Goal: Task Accomplishment & Management: Use online tool/utility

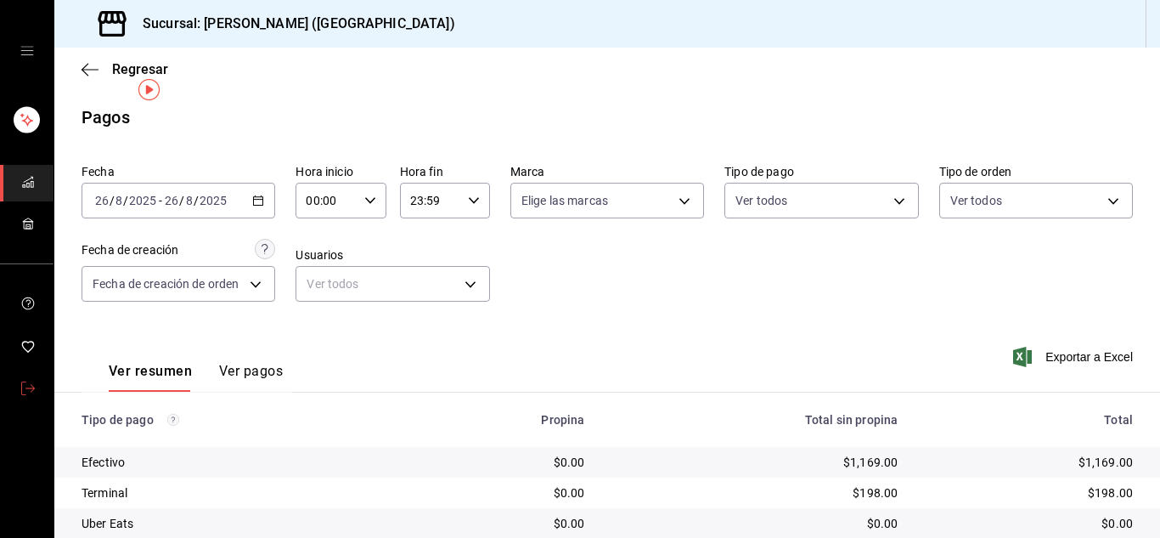
scroll to position [28, 0]
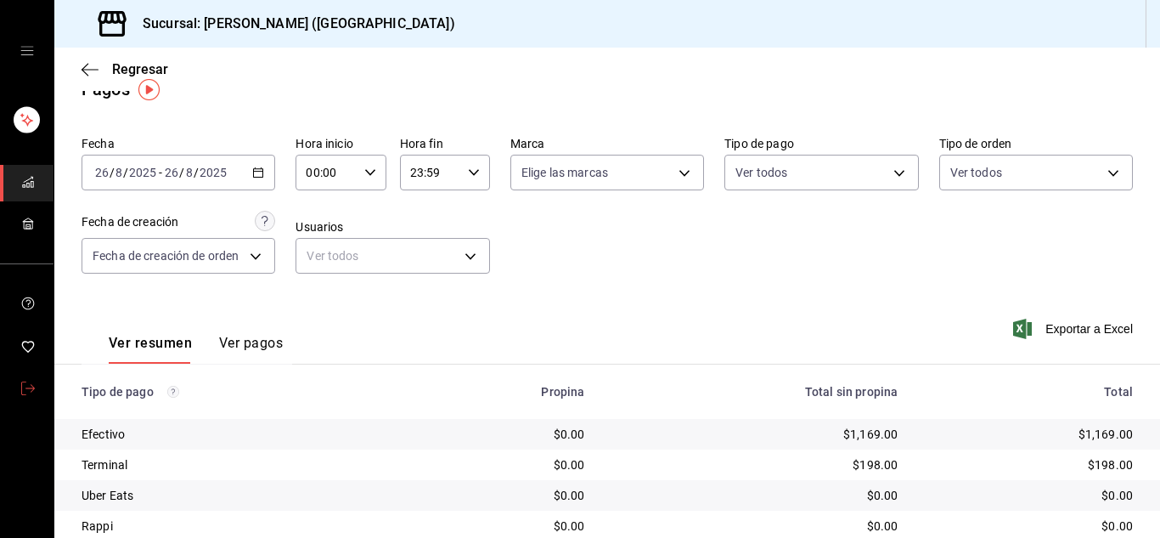
click at [25, 382] on icon "mailbox folders" at bounding box center [28, 388] width 14 height 14
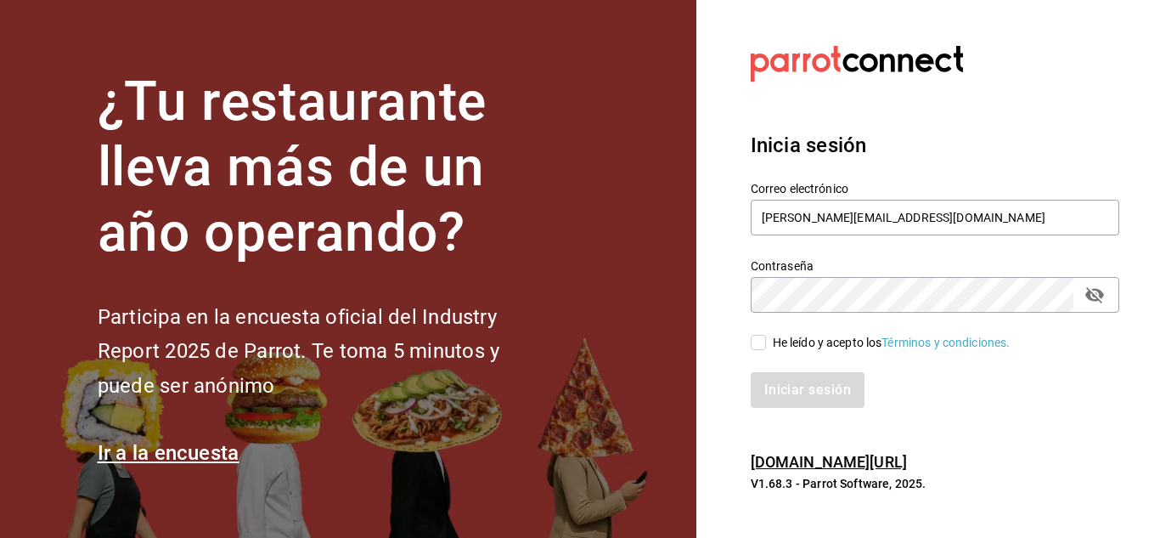
click at [753, 343] on input "He leído y acepto los Términos y condiciones." at bounding box center [758, 342] width 15 height 15
checkbox input "true"
click at [785, 377] on button "Iniciar sesión" at bounding box center [809, 390] width 116 height 36
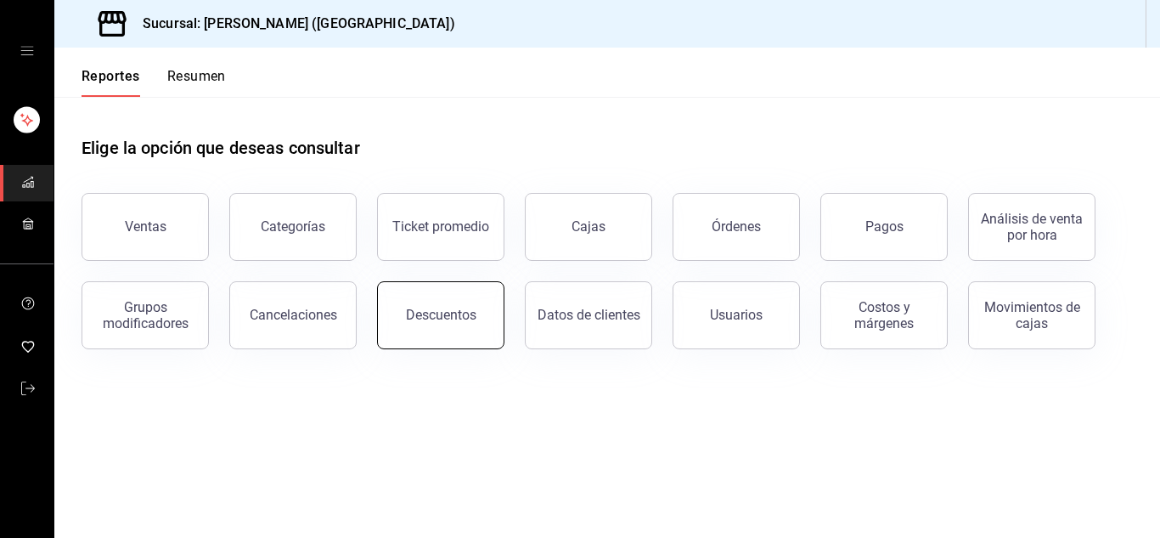
click at [441, 333] on button "Descuentos" at bounding box center [440, 315] width 127 height 68
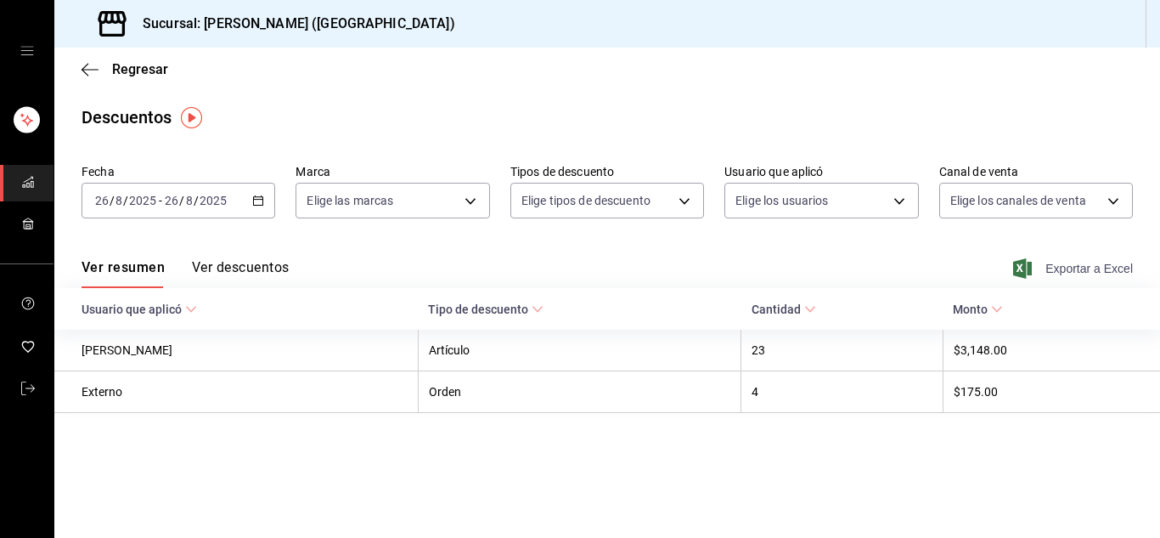
click at [1101, 266] on span "Exportar a Excel" at bounding box center [1075, 268] width 116 height 20
click at [93, 64] on icon "button" at bounding box center [90, 69] width 17 height 15
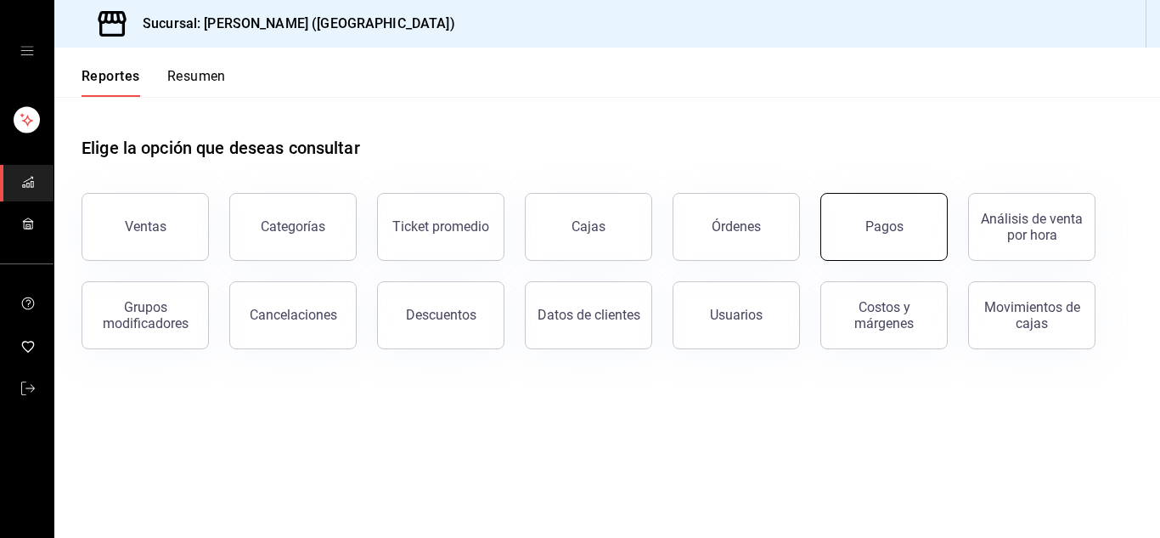
click at [881, 230] on div "Pagos" at bounding box center [885, 226] width 38 height 16
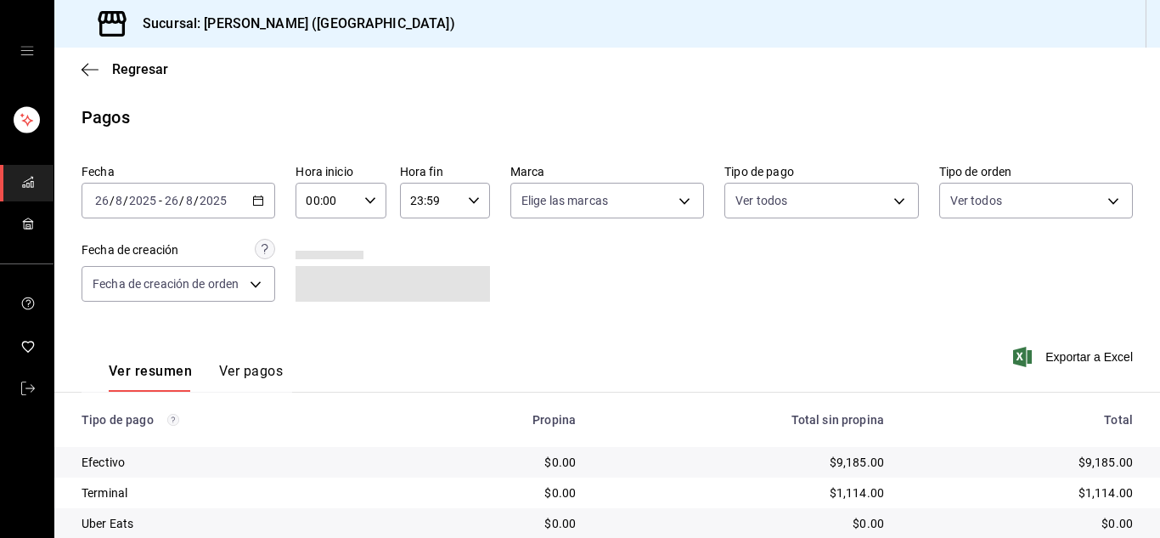
scroll to position [121, 0]
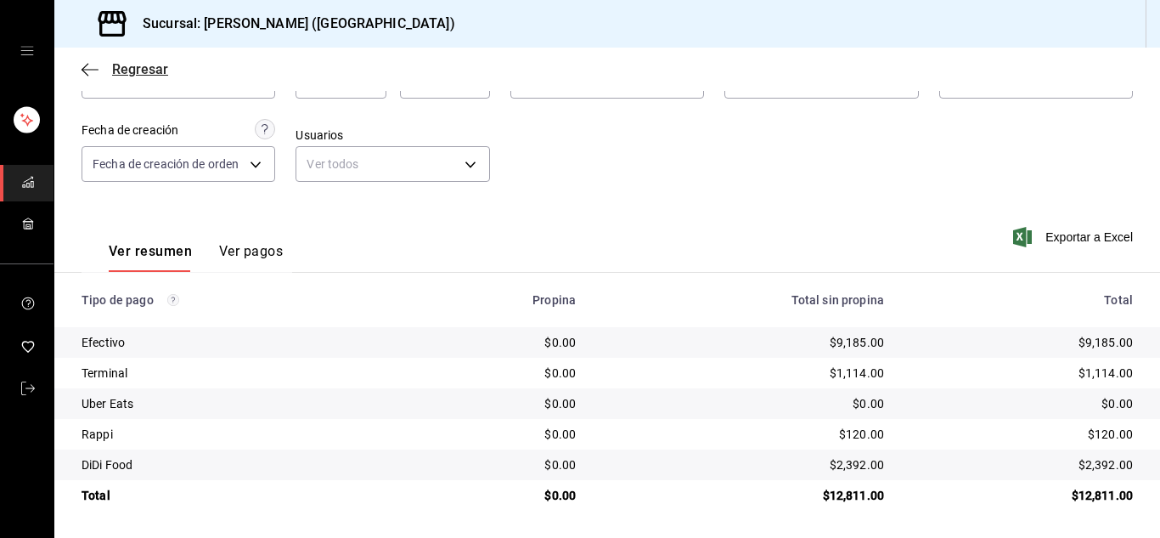
click at [87, 64] on icon "button" at bounding box center [90, 69] width 17 height 15
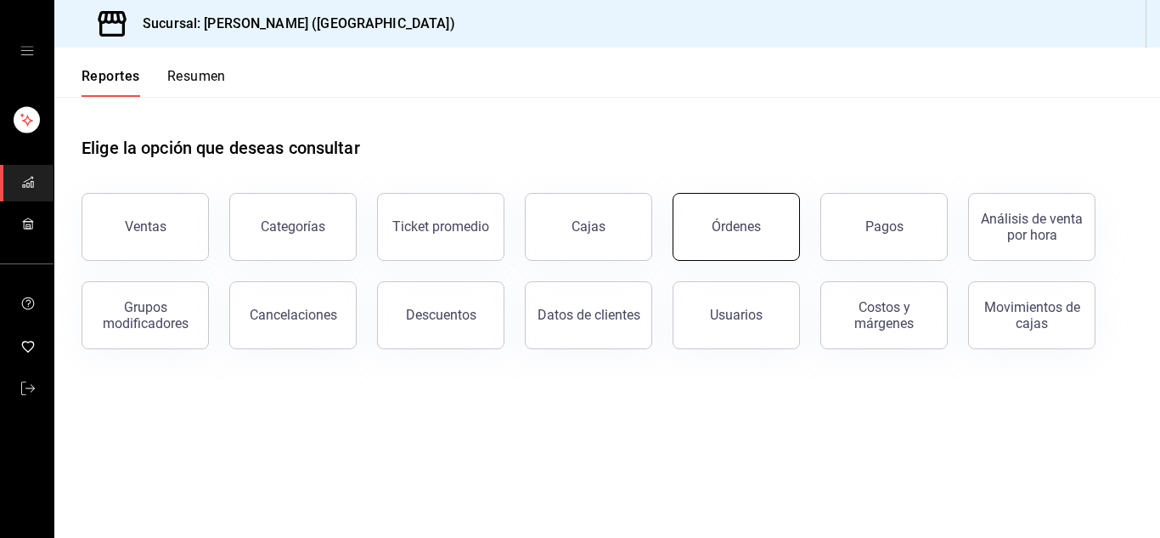
click at [762, 212] on button "Órdenes" at bounding box center [736, 227] width 127 height 68
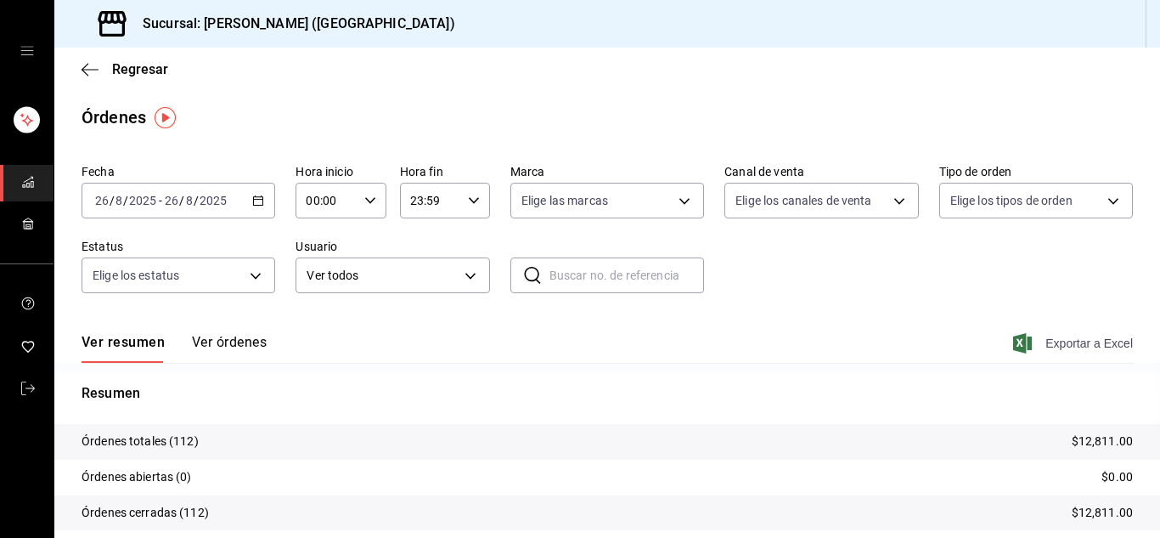
click at [1081, 341] on span "Exportar a Excel" at bounding box center [1075, 343] width 116 height 20
click at [1050, 342] on span "Exportar a Excel" at bounding box center [1075, 343] width 116 height 20
click at [14, 386] on link "mailbox folders" at bounding box center [27, 389] width 54 height 37
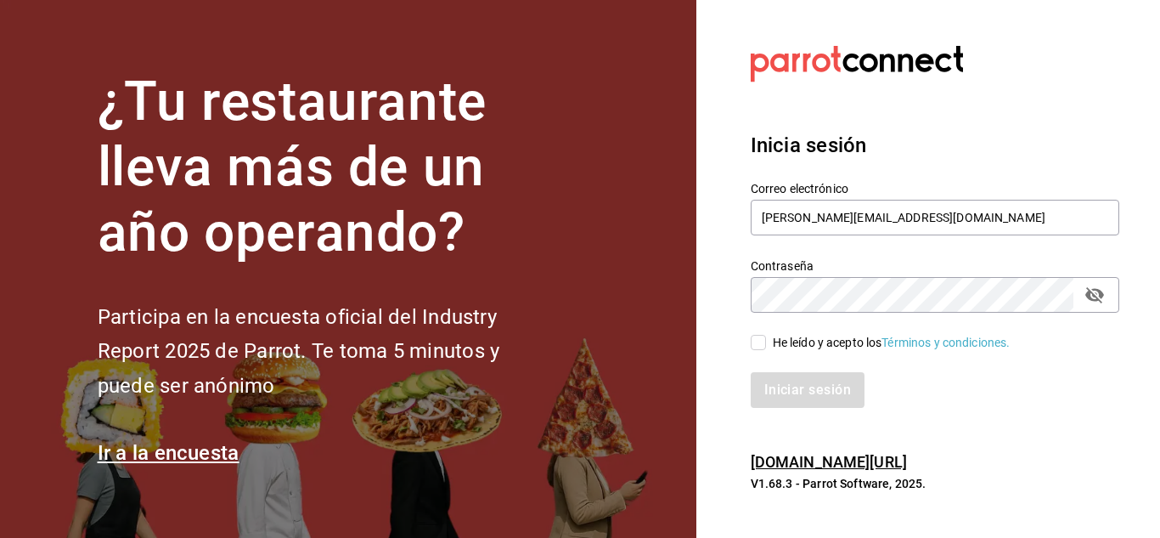
click at [757, 341] on input "He leído y acepto los Términos y condiciones." at bounding box center [758, 342] width 15 height 15
checkbox input "true"
click at [775, 390] on button "Iniciar sesión" at bounding box center [809, 390] width 116 height 36
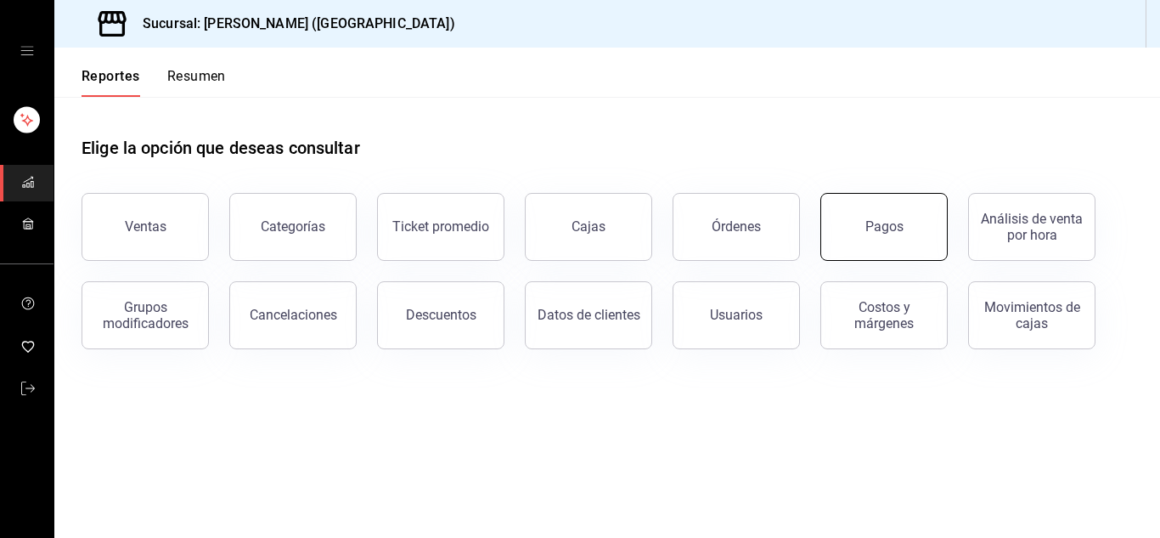
click at [862, 234] on button "Pagos" at bounding box center [884, 227] width 127 height 68
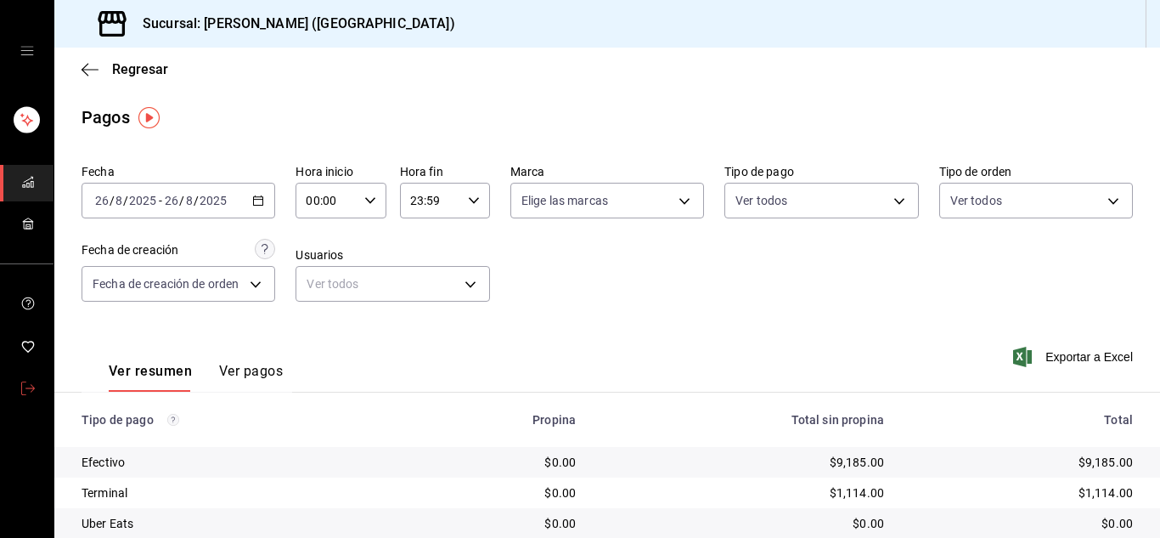
click at [25, 398] on span "mailbox folders" at bounding box center [28, 389] width 14 height 23
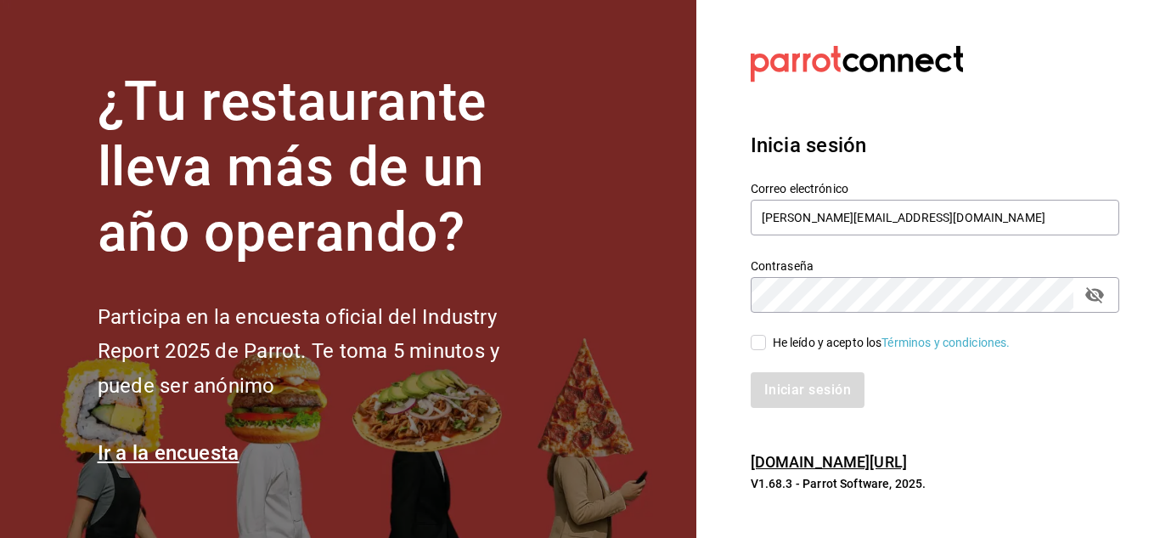
click at [757, 341] on input "He leído y acepto los Términos y condiciones." at bounding box center [758, 342] width 15 height 15
checkbox input "true"
click at [775, 379] on button "Iniciar sesión" at bounding box center [809, 390] width 116 height 36
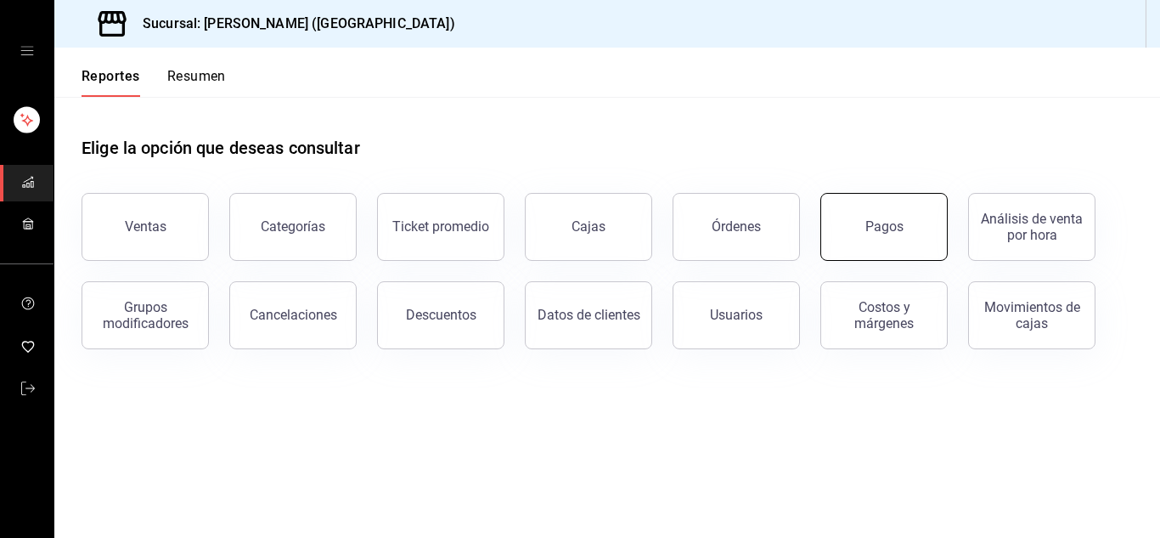
click at [883, 245] on button "Pagos" at bounding box center [884, 227] width 127 height 68
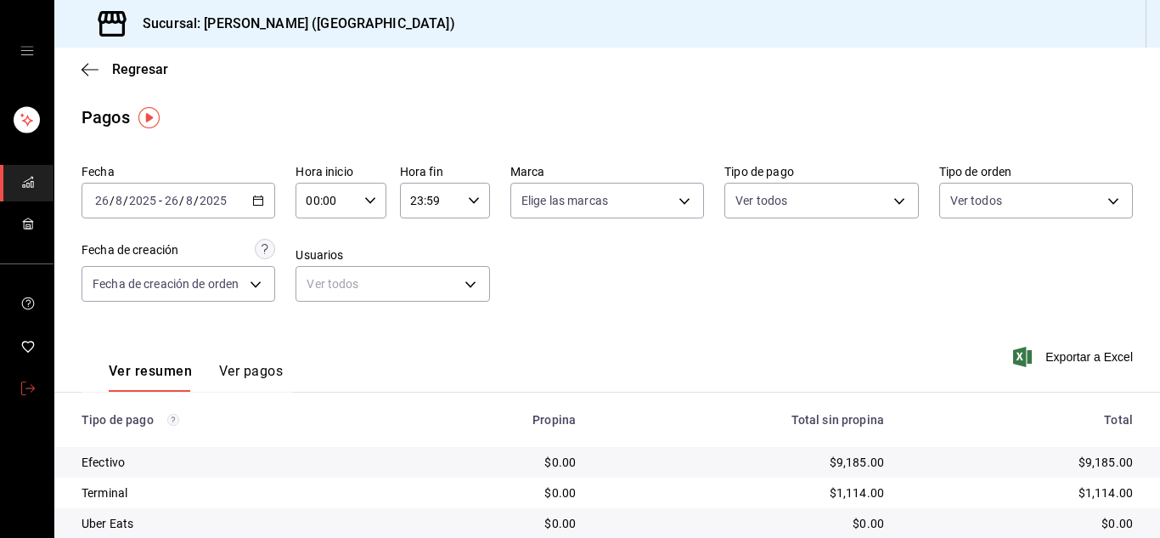
click at [37, 390] on link "mailbox folders" at bounding box center [27, 389] width 54 height 37
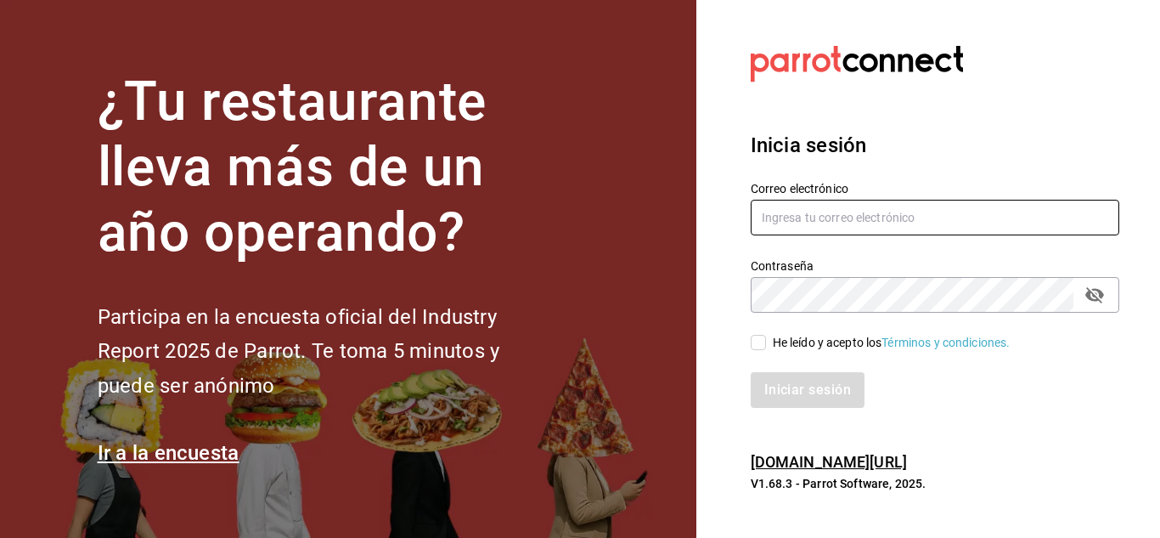
type input "[PERSON_NAME][EMAIL_ADDRESS][DOMAIN_NAME]"
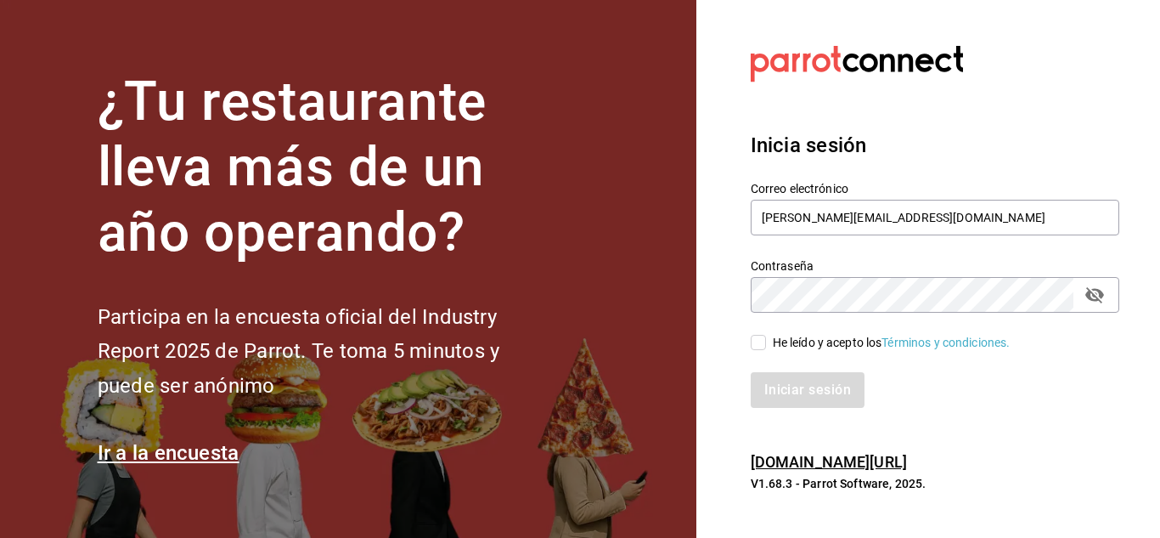
click at [759, 340] on input "He leído y acepto los Términos y condiciones." at bounding box center [758, 342] width 15 height 15
checkbox input "true"
click at [777, 390] on button "Iniciar sesión" at bounding box center [809, 390] width 116 height 36
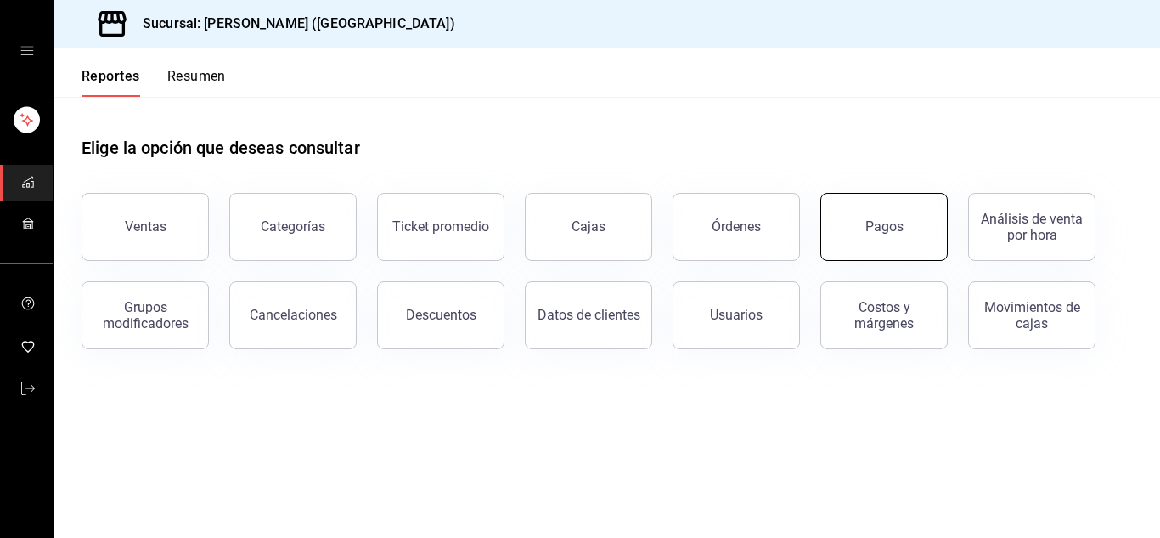
click at [889, 218] on button "Pagos" at bounding box center [884, 227] width 127 height 68
